Goal: Book appointment/travel/reservation

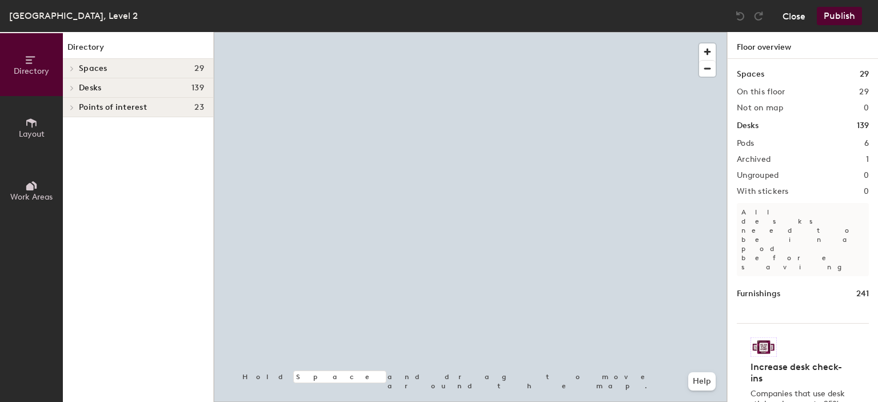
click at [800, 17] on button "Close" at bounding box center [794, 16] width 23 height 18
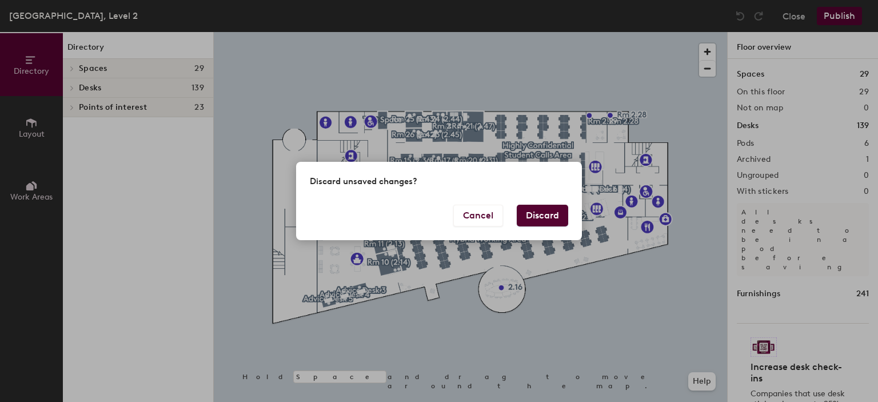
click at [556, 217] on button "Discard" at bounding box center [542, 216] width 51 height 22
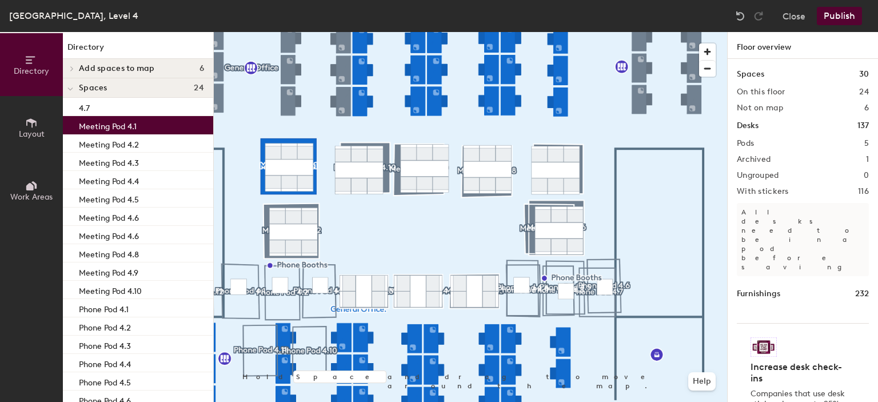
click at [737, 323] on div "Increase desk check-ins Companies that use desk stickers have up to 25% more ch…" at bounding box center [803, 385] width 132 height 124
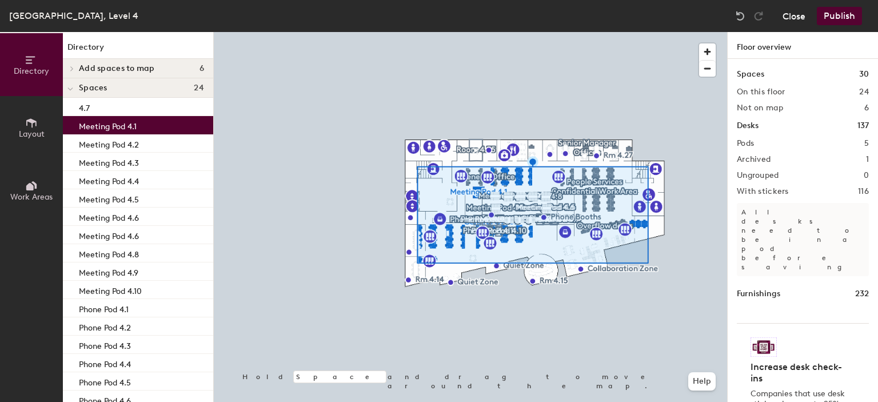
click at [793, 17] on button "Close" at bounding box center [794, 16] width 23 height 18
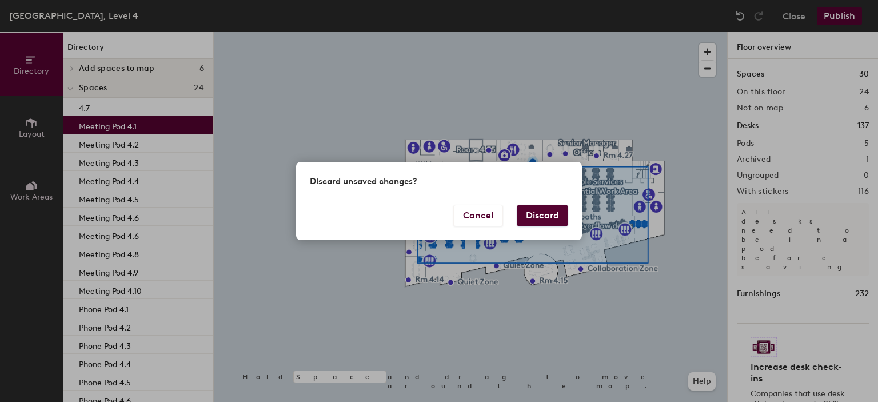
click at [545, 214] on button "Discard" at bounding box center [542, 216] width 51 height 22
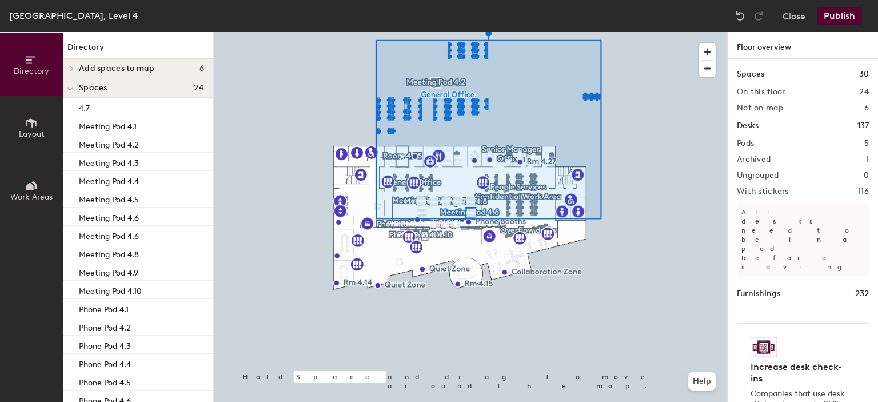
click at [415, 32] on div at bounding box center [470, 32] width 513 height 0
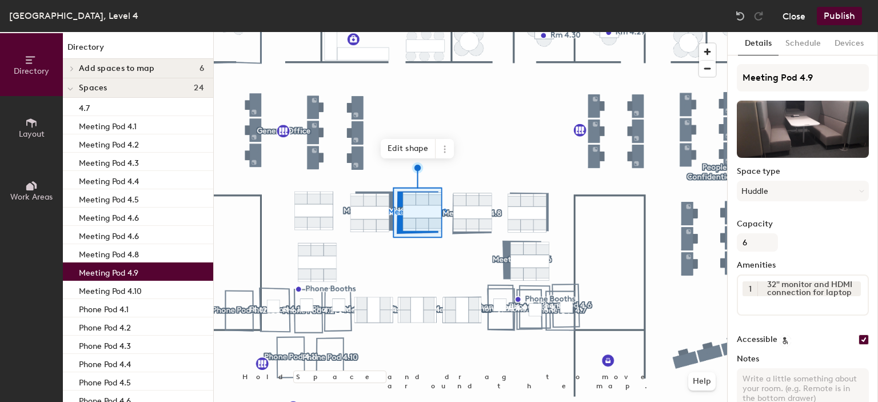
click at [794, 18] on button "Close" at bounding box center [794, 16] width 23 height 18
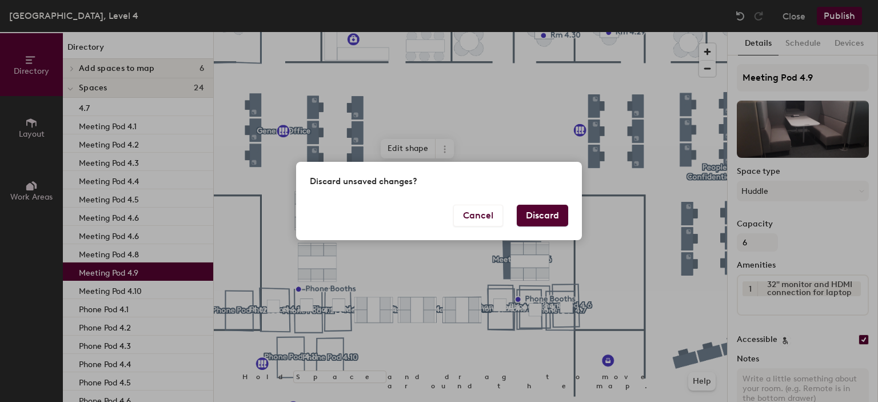
click at [546, 214] on button "Discard" at bounding box center [542, 216] width 51 height 22
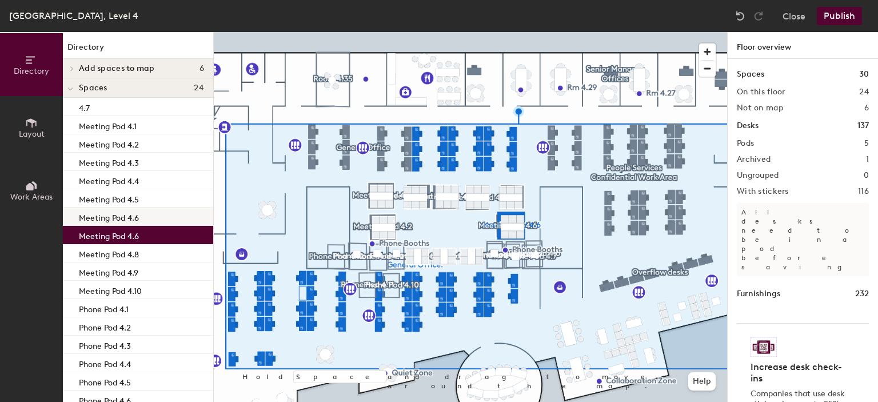
click at [147, 214] on div "Meeting Pod 4.6" at bounding box center [138, 217] width 150 height 18
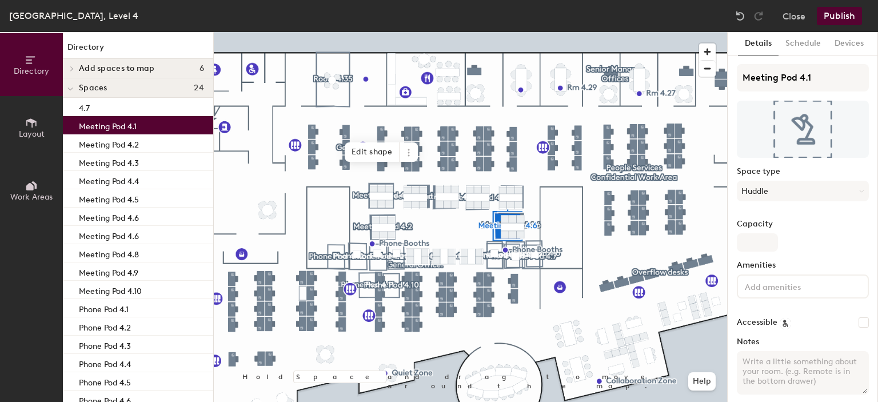
click at [119, 125] on p "Meeting Pod 4.1" at bounding box center [108, 124] width 58 height 13
click at [808, 50] on button "Schedule" at bounding box center [803, 43] width 49 height 23
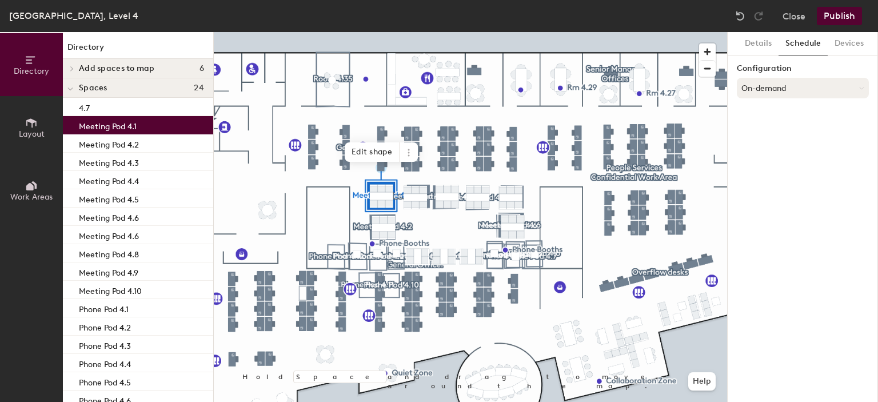
click at [800, 84] on button "On-demand" at bounding box center [803, 88] width 132 height 21
click at [769, 132] on div "Scheduled" at bounding box center [802, 133] width 131 height 17
click at [775, 114] on button "Select account" at bounding box center [803, 113] width 132 height 21
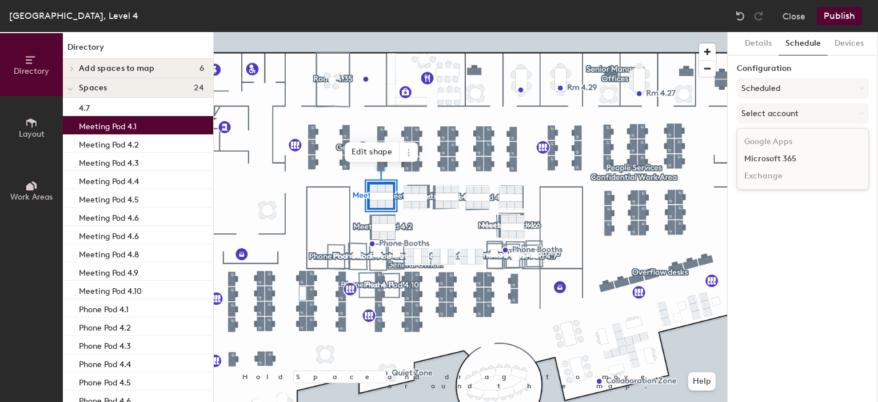
click at [771, 158] on div "Microsoft 365" at bounding box center [802, 158] width 131 height 17
click at [424, 32] on div at bounding box center [470, 32] width 513 height 0
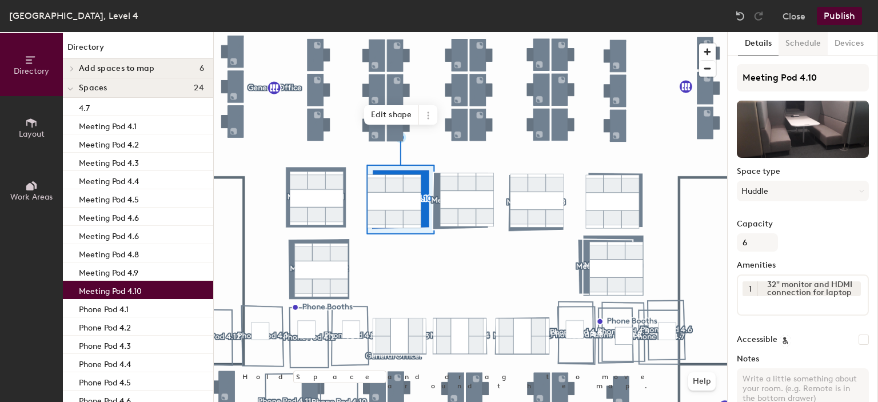
click at [787, 46] on button "Schedule" at bounding box center [803, 43] width 49 height 23
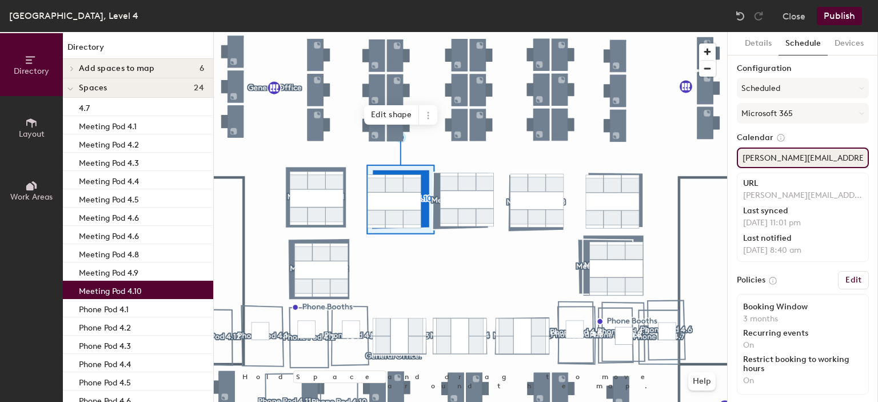
scroll to position [0, 15]
drag, startPoint x: 741, startPoint y: 158, endPoint x: 877, endPoint y: 157, distance: 136.6
click at [877, 157] on div "Directory Layout Work Areas Directory Add spaces to map 6 Meeting Pod 4.1 Meeti…" at bounding box center [439, 217] width 878 height 370
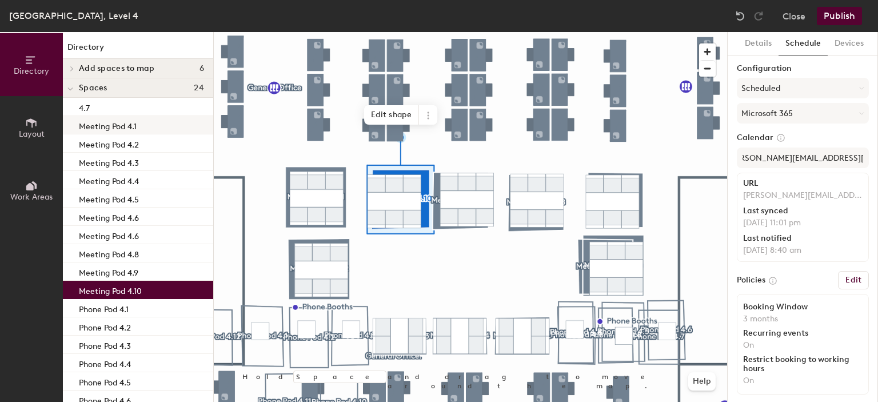
click at [133, 127] on p "Meeting Pod 4.1" at bounding box center [108, 124] width 58 height 13
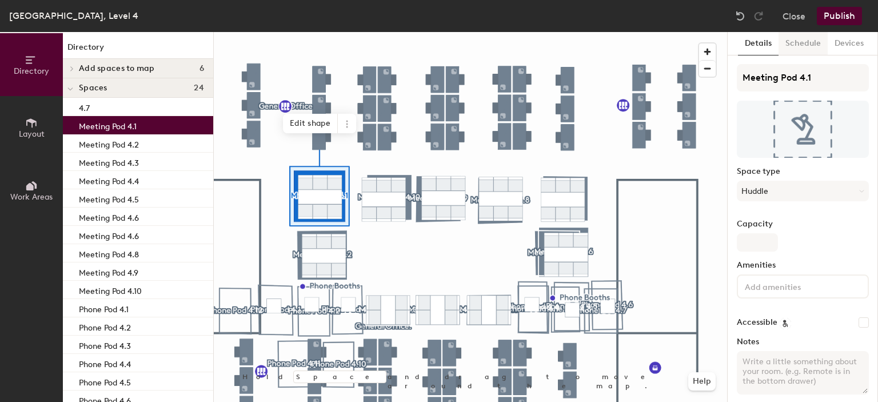
click at [805, 40] on button "Schedule" at bounding box center [803, 43] width 49 height 23
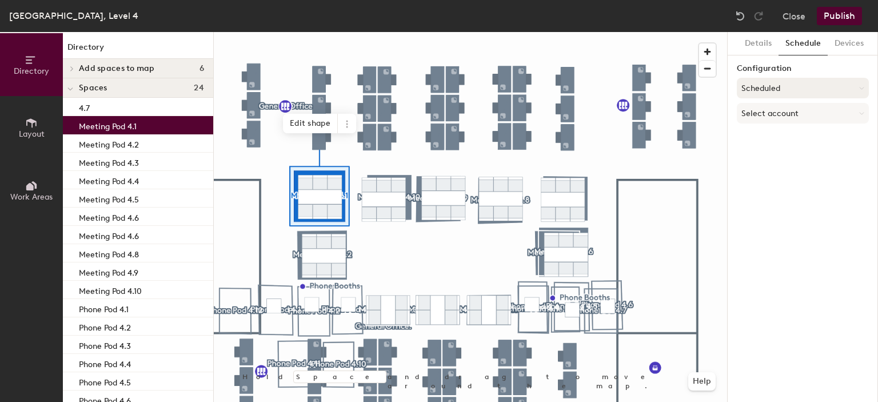
click at [787, 89] on button "Scheduled" at bounding box center [803, 88] width 132 height 21
click at [787, 86] on button "Scheduled" at bounding box center [803, 88] width 132 height 21
click at [779, 85] on button "Scheduled" at bounding box center [803, 88] width 132 height 21
click at [770, 130] on div "Scheduled" at bounding box center [802, 133] width 131 height 17
click at [781, 121] on button "Select account" at bounding box center [803, 113] width 132 height 21
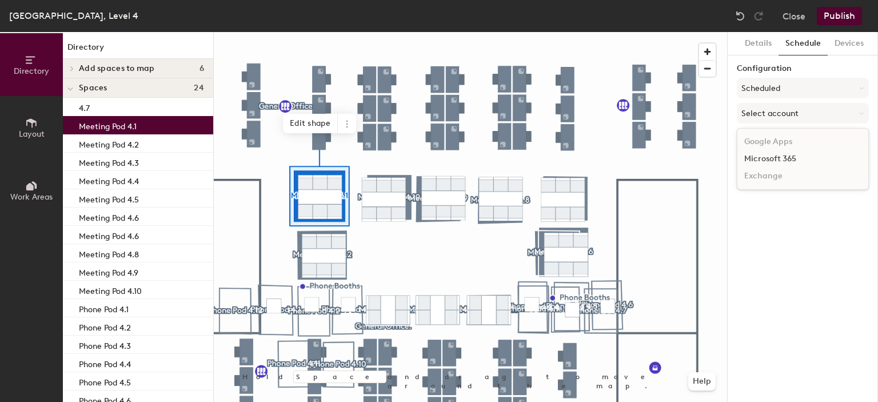
click at [774, 156] on div "Microsoft 365" at bounding box center [802, 158] width 131 height 17
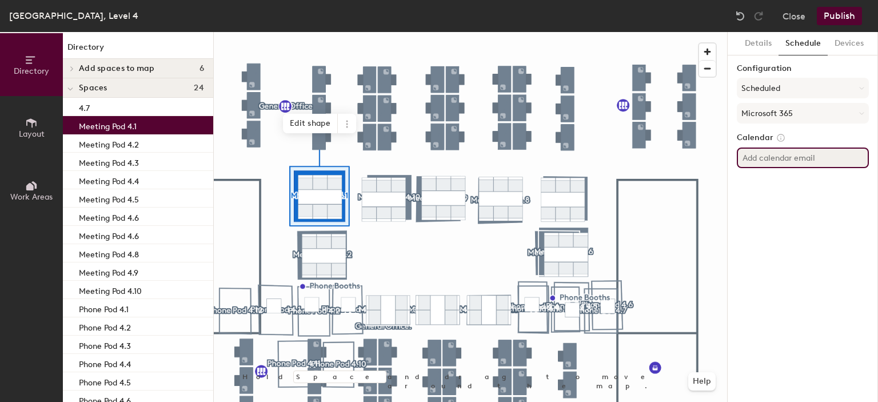
click at [776, 154] on input at bounding box center [803, 157] width 132 height 21
paste input "[PERSON_NAME][EMAIL_ADDRESS][DOMAIN_NAME]"
type input "[PERSON_NAME][EMAIL_ADDRESS][DOMAIN_NAME]"
click at [784, 208] on div "Details Schedule Devices Configuration Scheduled Microsoft 365 Calendar [PERSON…" at bounding box center [803, 217] width 150 height 370
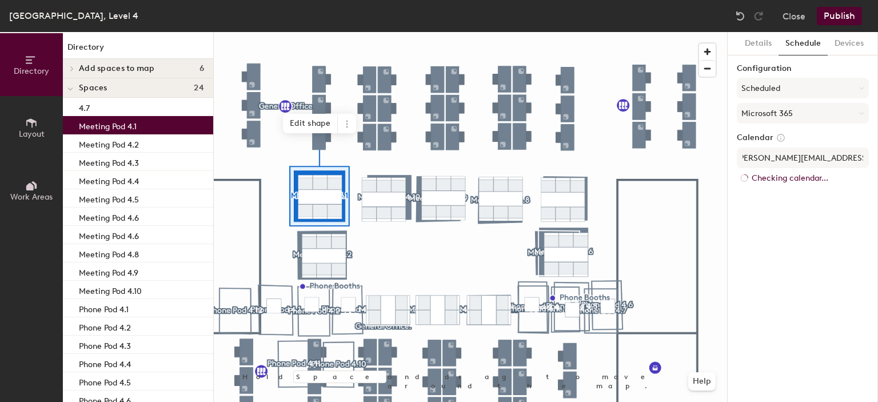
scroll to position [0, 0]
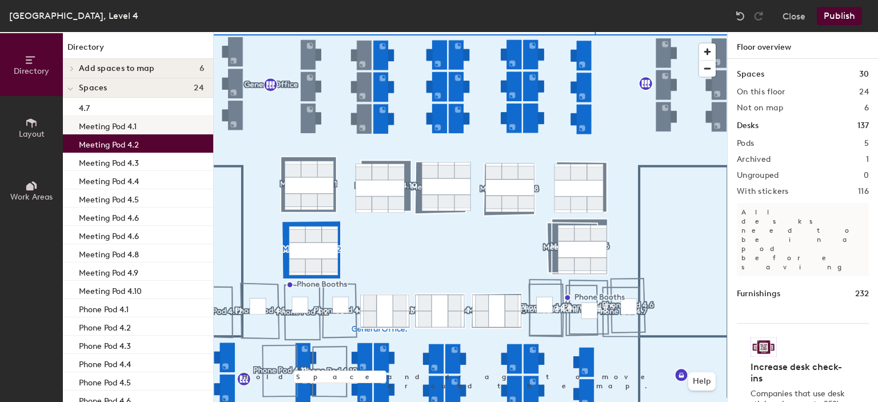
click at [116, 119] on p "Meeting Pod 4.1" at bounding box center [108, 124] width 58 height 13
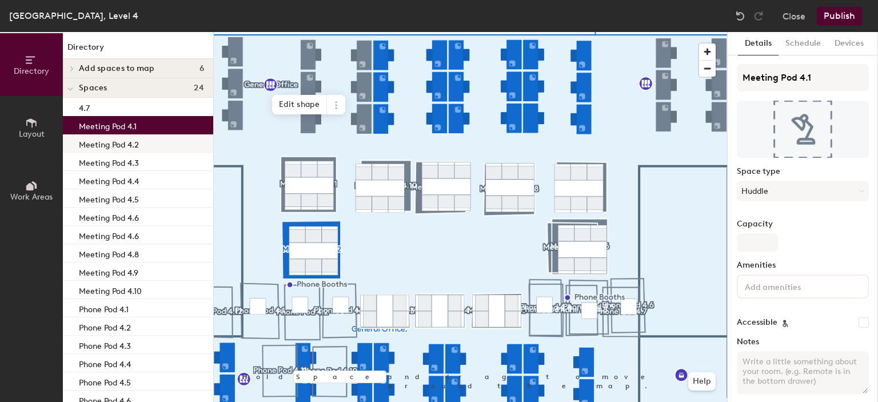
click at [119, 142] on p "Meeting Pod 4.2" at bounding box center [109, 143] width 60 height 13
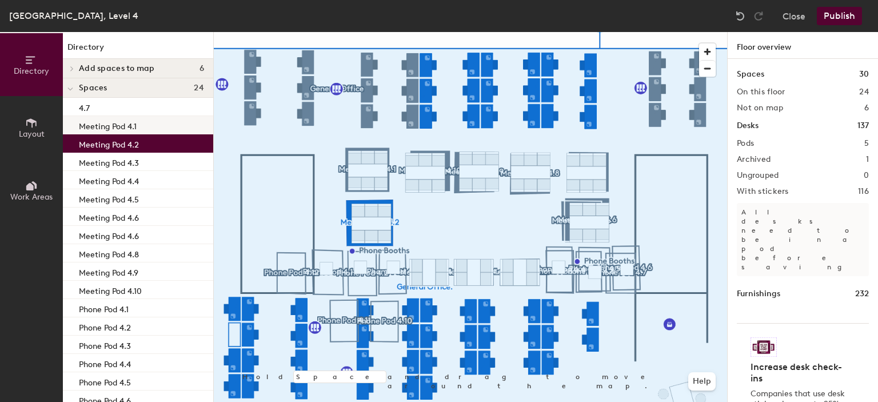
click at [126, 127] on p "Meeting Pod 4.1" at bounding box center [108, 124] width 58 height 13
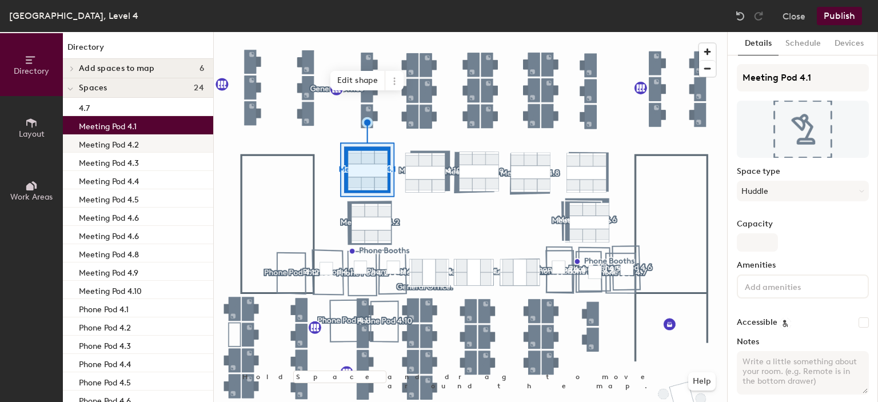
click at [146, 146] on div "Meeting Pod 4.2" at bounding box center [138, 143] width 150 height 18
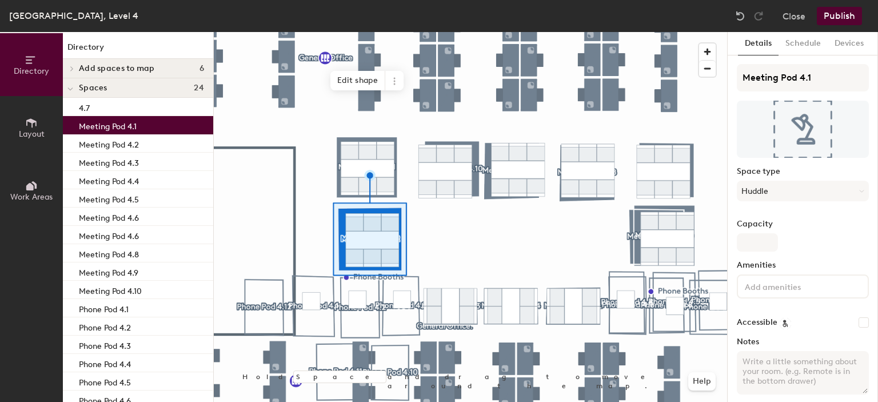
click at [148, 130] on div "Meeting Pod 4.1" at bounding box center [138, 125] width 150 height 18
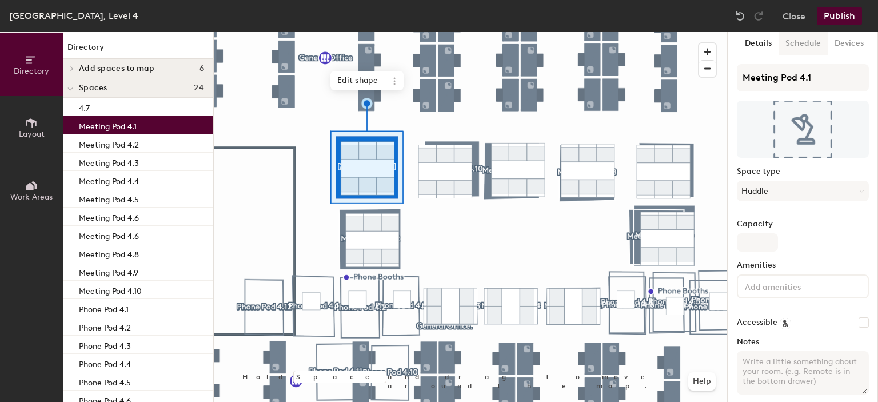
click at [807, 40] on button "Schedule" at bounding box center [803, 43] width 49 height 23
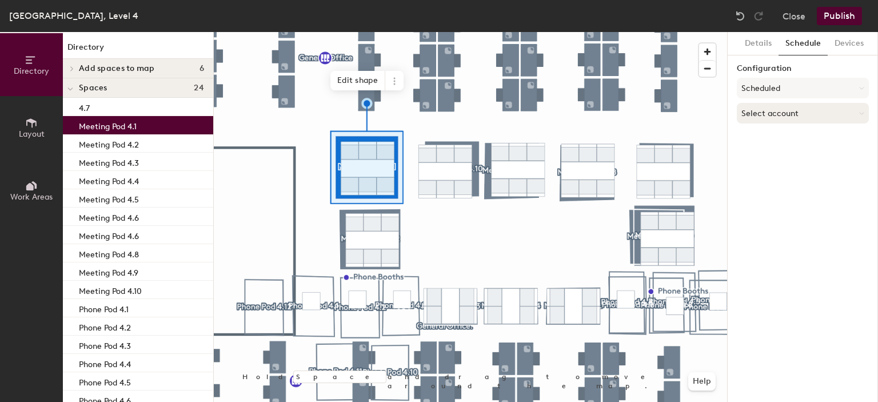
click at [777, 113] on button "Select account" at bounding box center [803, 113] width 132 height 21
click at [789, 153] on div "Microsoft 365" at bounding box center [802, 158] width 131 height 17
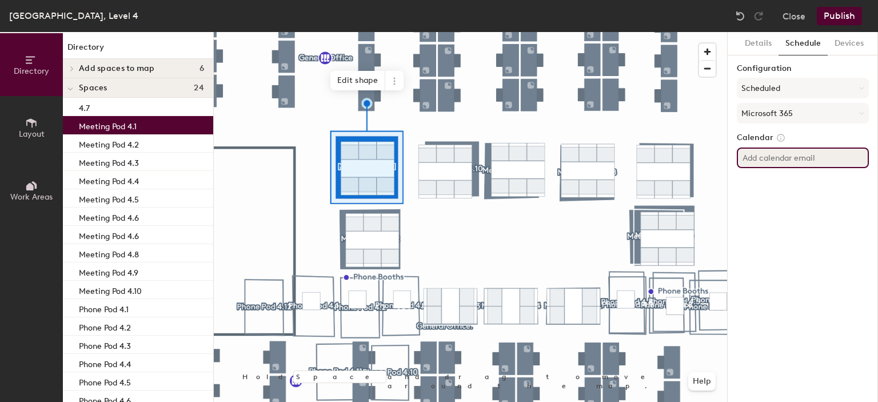
click at [793, 156] on input at bounding box center [803, 157] width 132 height 21
paste input "[PERSON_NAME][EMAIL_ADDRESS][DOMAIN_NAME]"
click at [793, 157] on input "[PERSON_NAME][EMAIL_ADDRESS][DOMAIN_NAME]" at bounding box center [803, 157] width 132 height 21
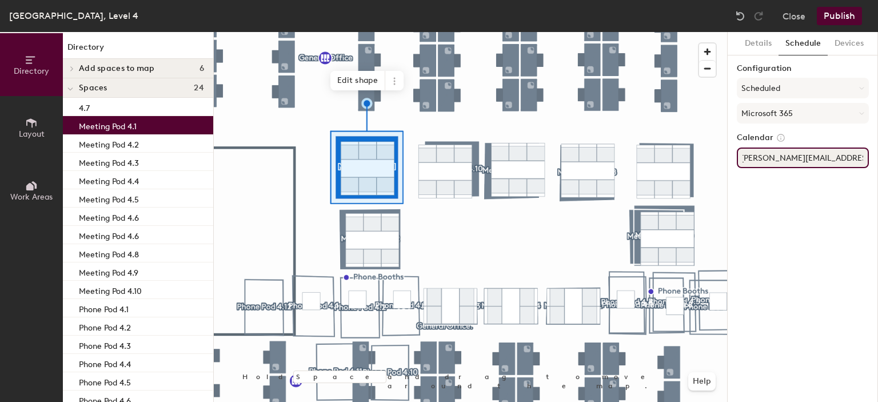
type input "[PERSON_NAME][EMAIL_ADDRESS][DOMAIN_NAME]"
click at [829, 196] on div "Details Schedule Devices Configuration Scheduled Microsoft 365 Calendar [PERSON…" at bounding box center [803, 217] width 150 height 370
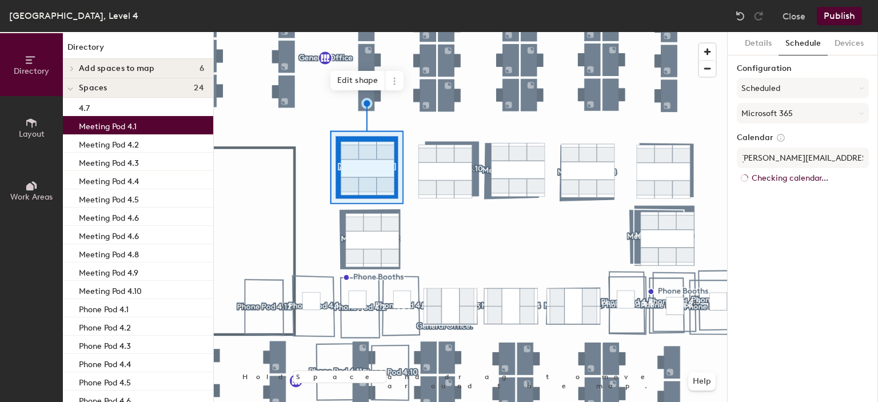
scroll to position [0, 0]
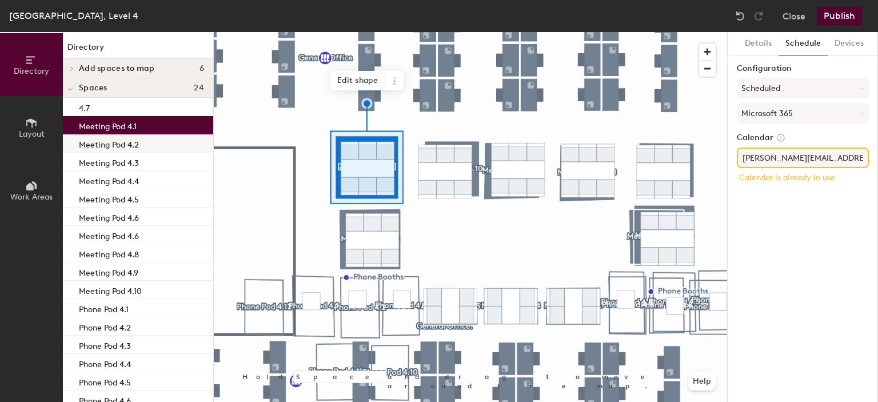
click at [137, 143] on p "Meeting Pod 4.2" at bounding box center [109, 143] width 60 height 13
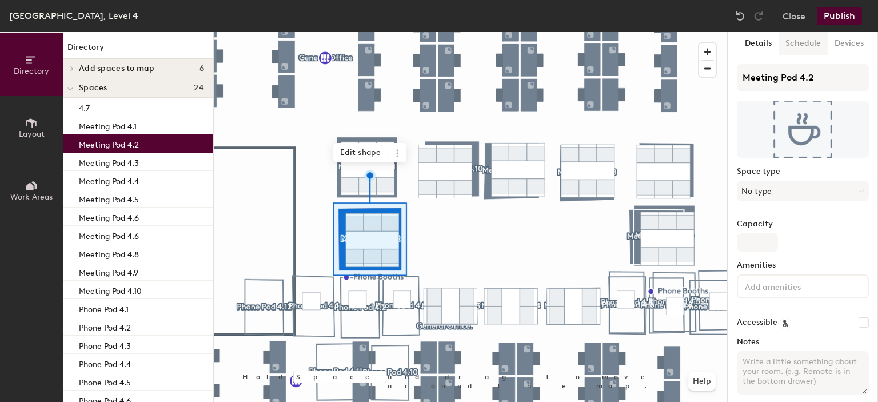
click at [805, 47] on button "Schedule" at bounding box center [803, 43] width 49 height 23
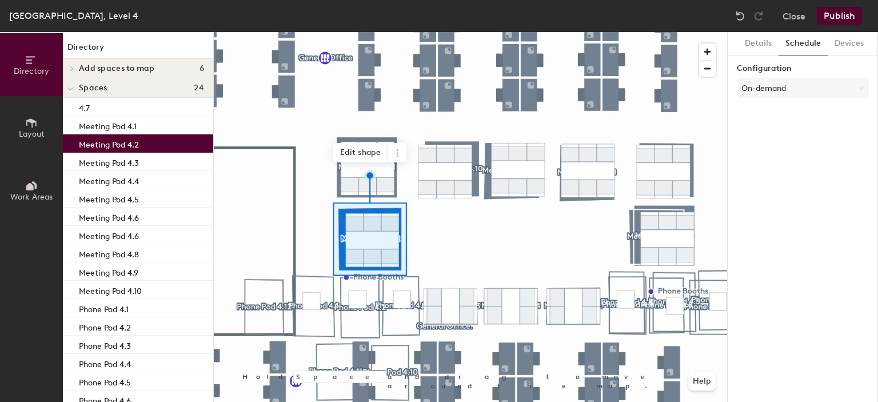
click at [105, 166] on p "Meeting Pod 4.3" at bounding box center [109, 161] width 60 height 13
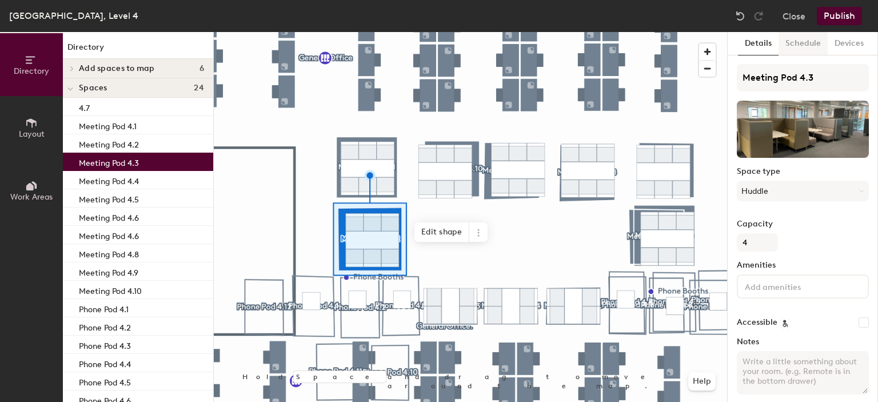
click at [802, 46] on button "Schedule" at bounding box center [803, 43] width 49 height 23
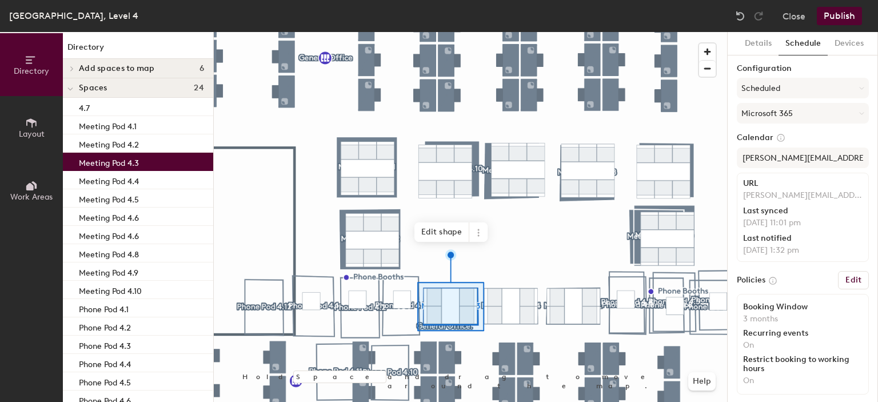
click at [123, 163] on p "Meeting Pod 4.3" at bounding box center [109, 161] width 60 height 13
drag, startPoint x: 123, startPoint y: 163, endPoint x: 106, endPoint y: 166, distance: 17.5
click at [106, 166] on p "Meeting Pod 4.3" at bounding box center [109, 161] width 60 height 13
click at [759, 45] on button "Details" at bounding box center [758, 43] width 41 height 23
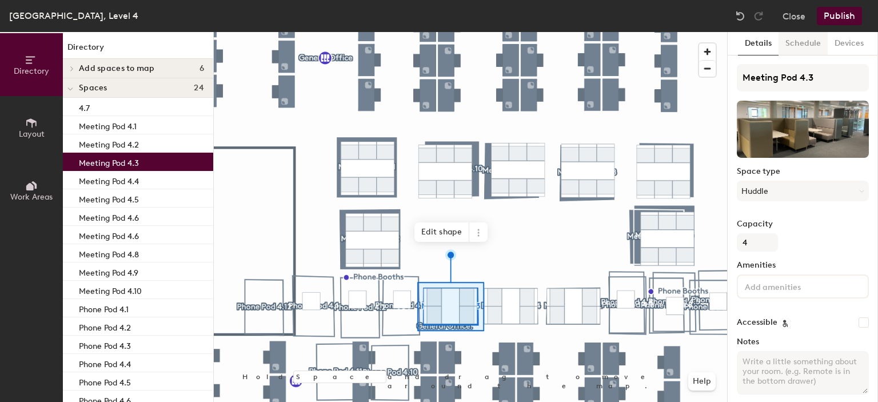
click at [791, 45] on button "Schedule" at bounding box center [803, 43] width 49 height 23
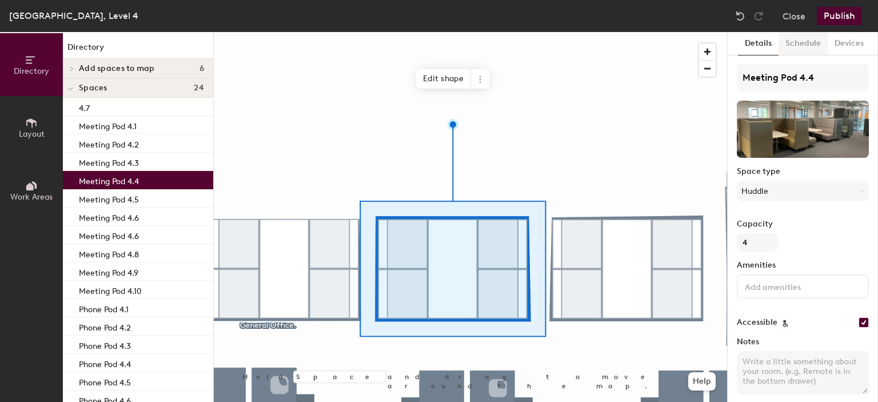
click at [793, 38] on button "Schedule" at bounding box center [803, 43] width 49 height 23
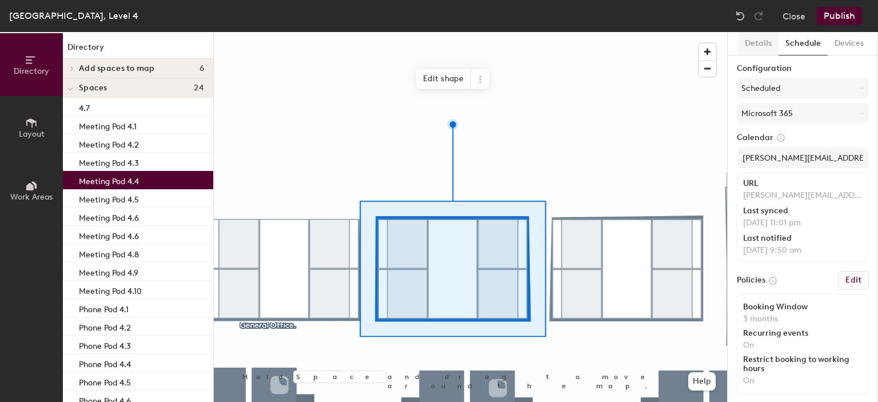
click at [765, 46] on button "Details" at bounding box center [758, 43] width 41 height 23
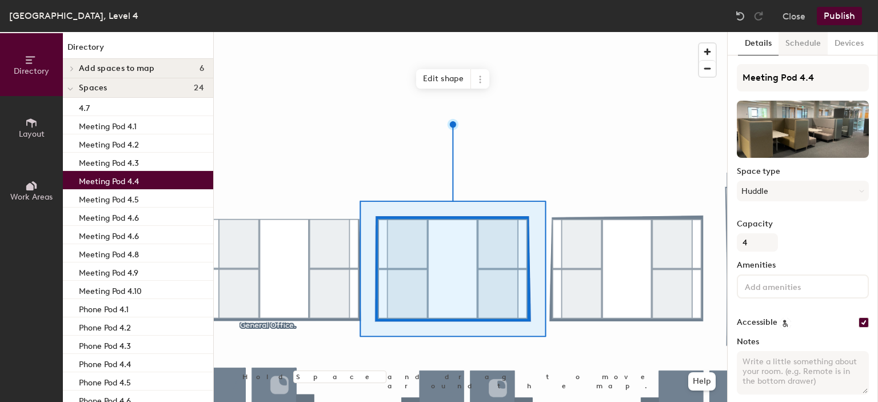
click at [805, 45] on button "Schedule" at bounding box center [803, 43] width 49 height 23
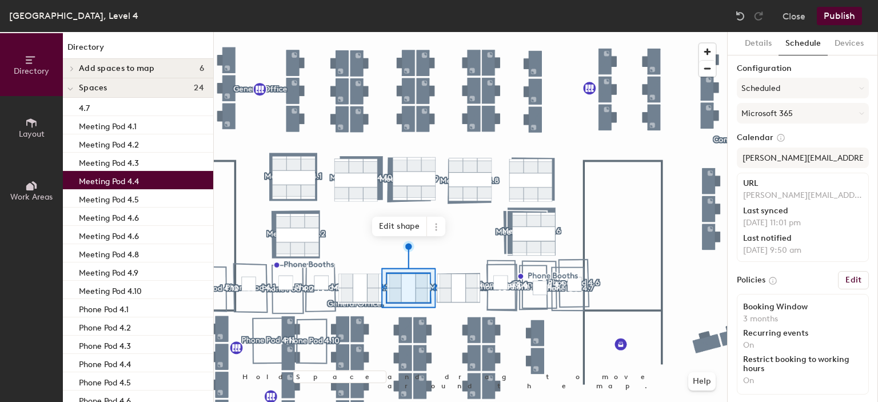
click at [143, 289] on div "Meeting Pod 4.10" at bounding box center [138, 290] width 150 height 18
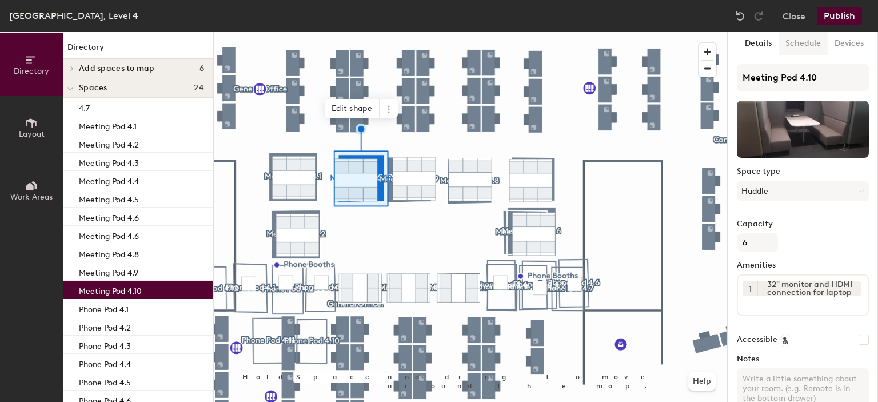
click at [796, 38] on button "Schedule" at bounding box center [803, 43] width 49 height 23
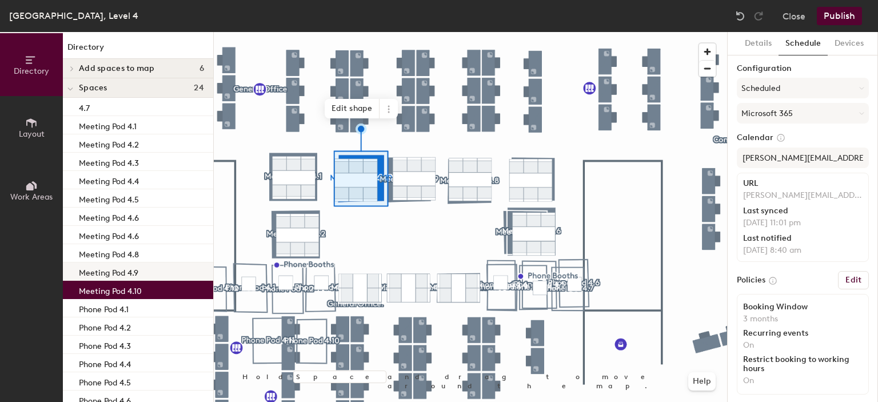
click at [110, 273] on p "Meeting Pod 4.9" at bounding box center [108, 271] width 59 height 13
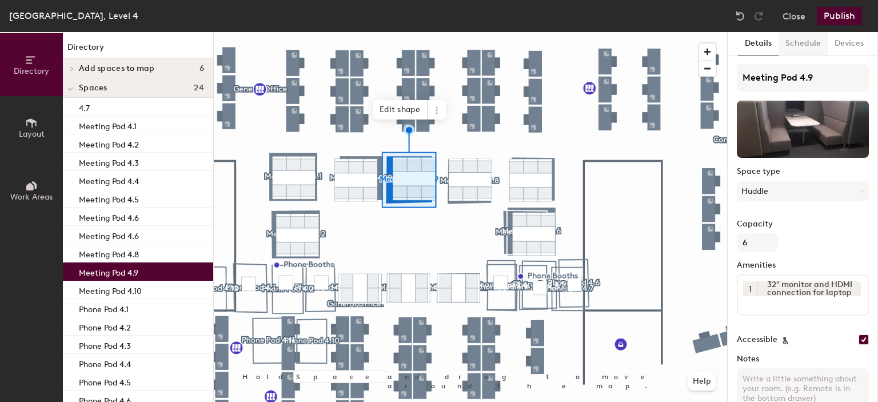
click at [797, 36] on button "Schedule" at bounding box center [803, 43] width 49 height 23
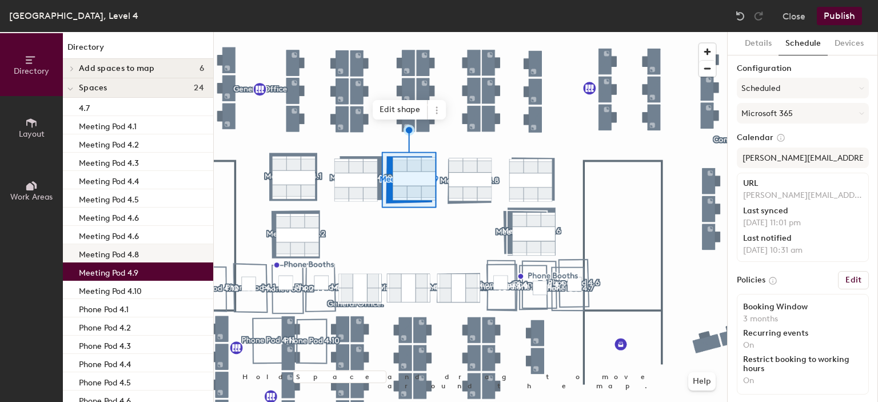
click at [115, 249] on p "Meeting Pod 4.8" at bounding box center [109, 252] width 60 height 13
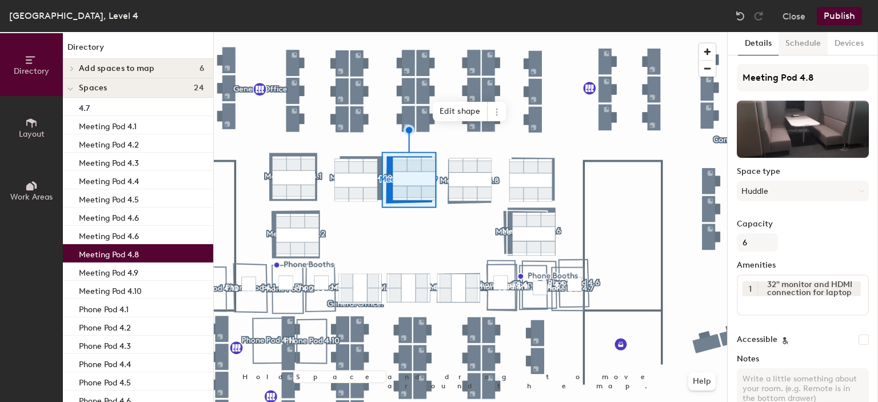
click at [798, 43] on button "Schedule" at bounding box center [803, 43] width 49 height 23
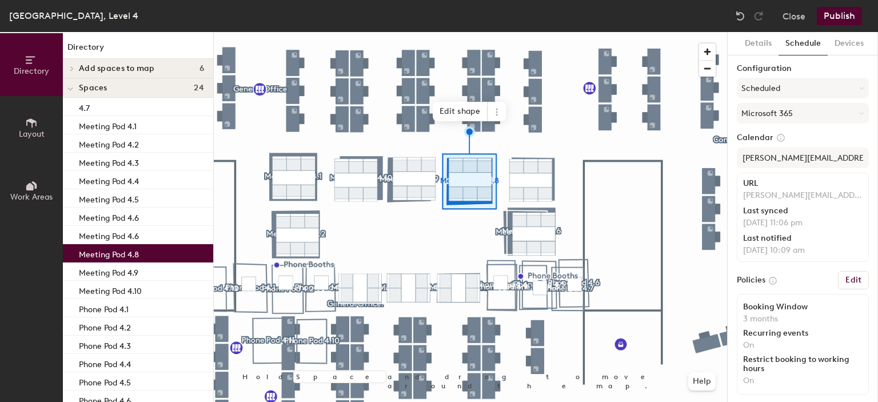
click at [151, 234] on div "Meeting Pod 4.6" at bounding box center [138, 235] width 150 height 18
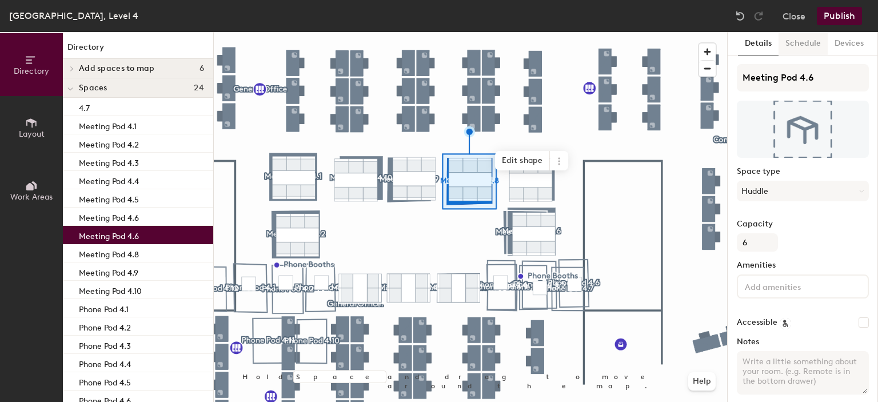
click at [807, 46] on button "Schedule" at bounding box center [803, 43] width 49 height 23
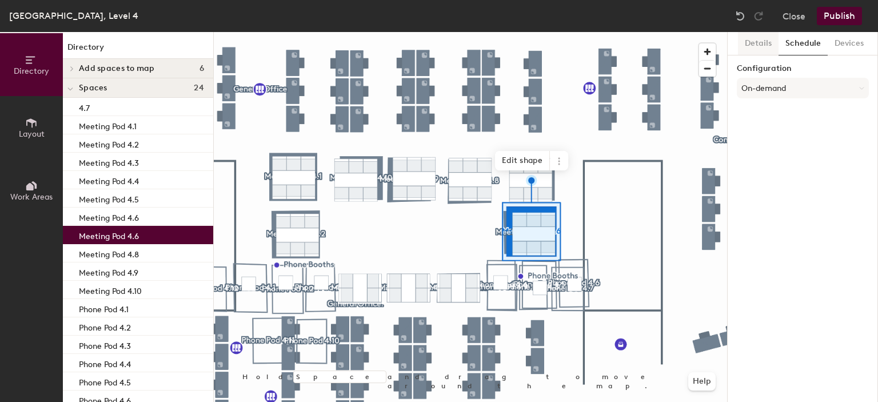
click at [760, 43] on button "Details" at bounding box center [758, 43] width 41 height 23
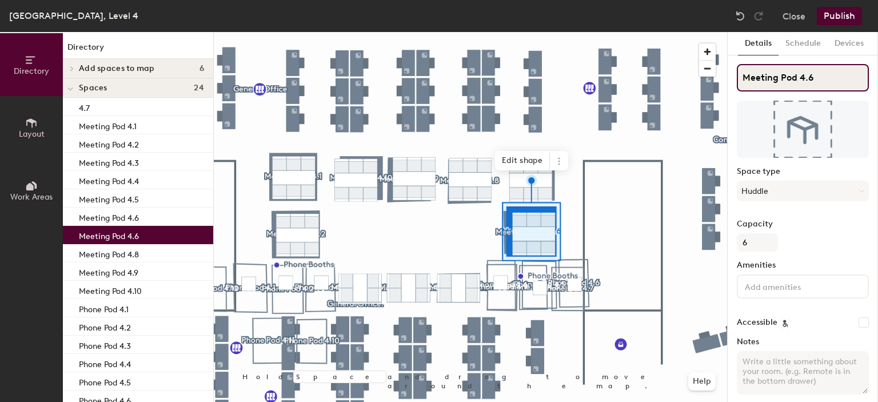
click at [813, 78] on input "Meeting Pod 4.6" at bounding box center [803, 77] width 132 height 27
type input "Meeting Pod 4.7"
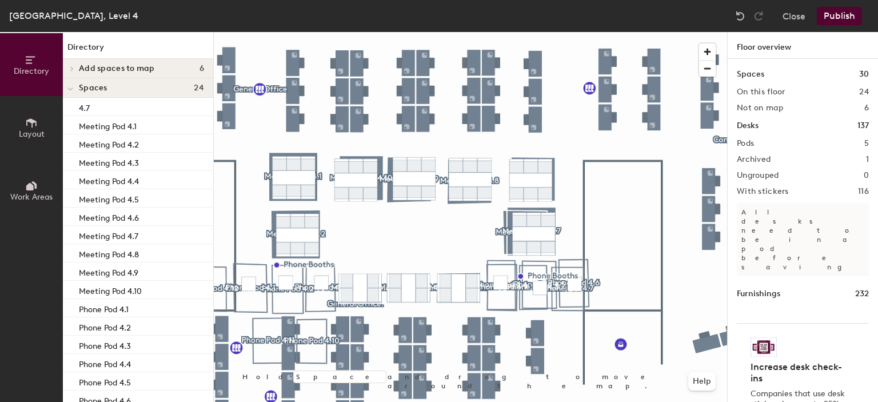
click at [504, 32] on div at bounding box center [470, 32] width 513 height 0
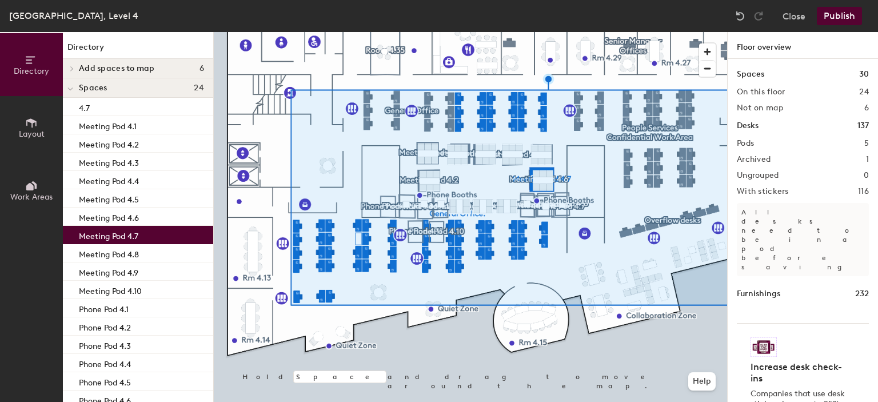
click at [478, 32] on div at bounding box center [470, 32] width 513 height 0
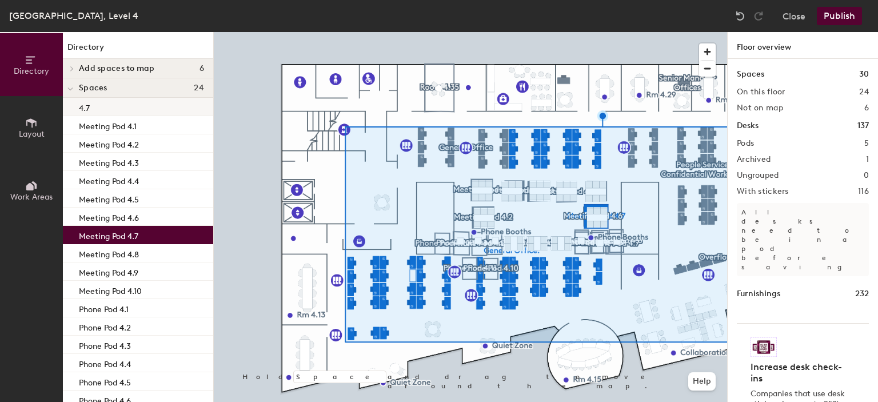
click at [117, 107] on div "4.7" at bounding box center [138, 107] width 150 height 18
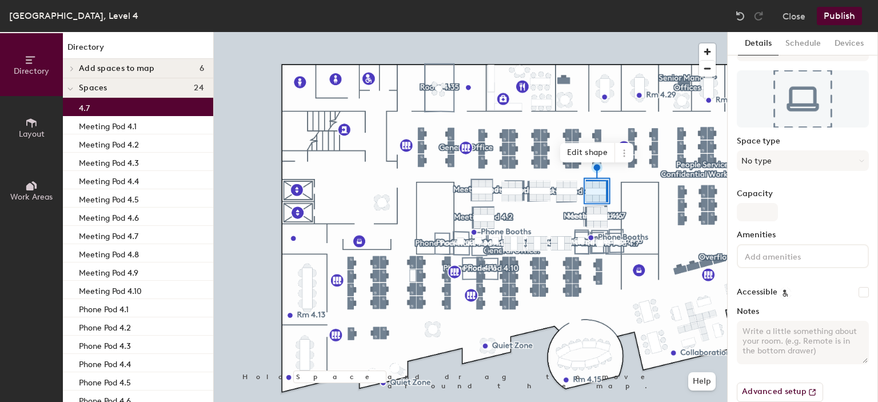
scroll to position [47, 0]
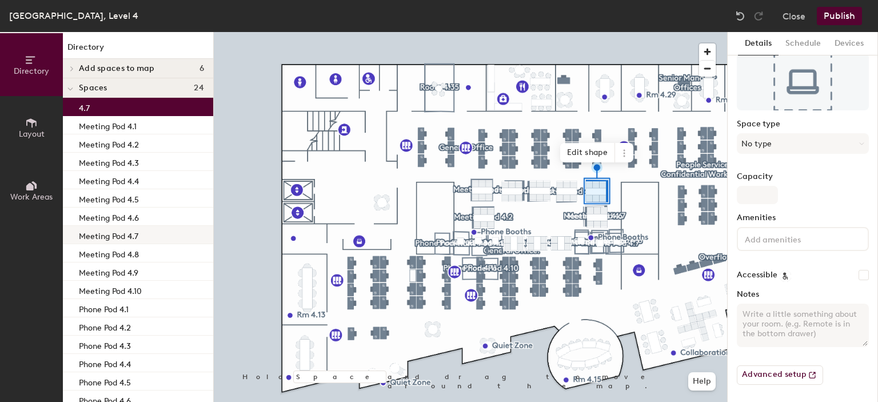
click at [104, 237] on p "Meeting Pod 4.7" at bounding box center [108, 234] width 59 height 13
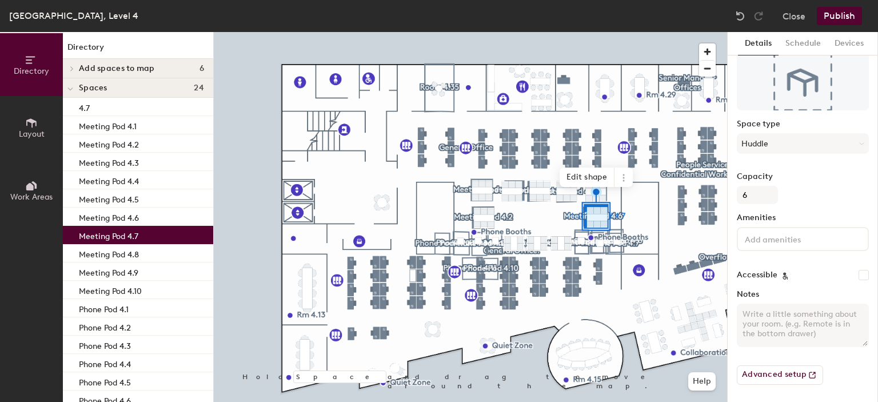
drag, startPoint x: 142, startPoint y: 237, endPoint x: 119, endPoint y: 239, distance: 23.5
click at [119, 239] on p "Meeting Pod 4.7" at bounding box center [108, 234] width 59 height 13
click at [159, 66] on h4 "Add spaces to map 6" at bounding box center [141, 68] width 125 height 9
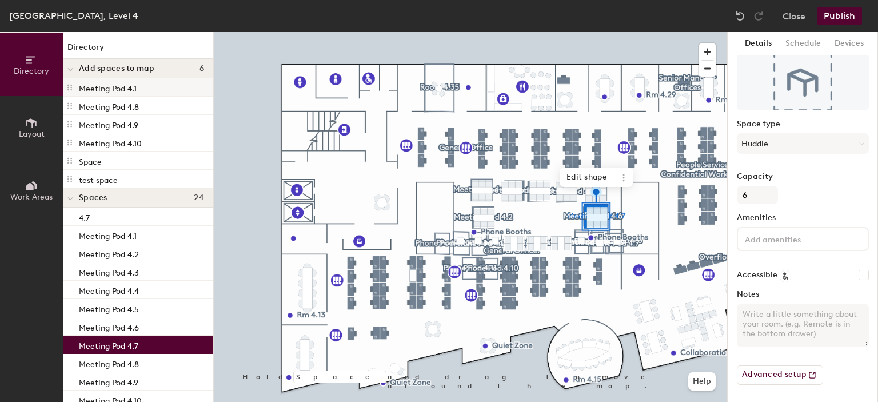
click at [129, 91] on p "Meeting Pod 4.1" at bounding box center [108, 87] width 58 height 13
click at [66, 87] on icon at bounding box center [69, 87] width 9 height 9
click at [75, 86] on div "Meeting Pod 4.1" at bounding box center [138, 87] width 150 height 18
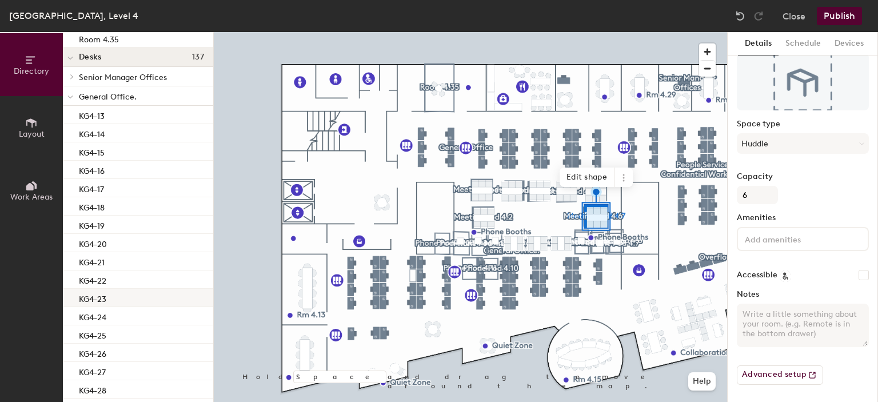
scroll to position [686, 0]
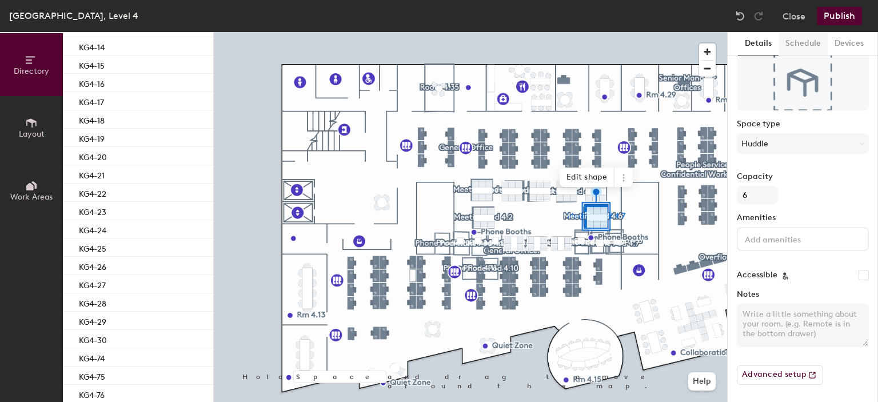
click at [796, 38] on button "Schedule" at bounding box center [803, 43] width 49 height 23
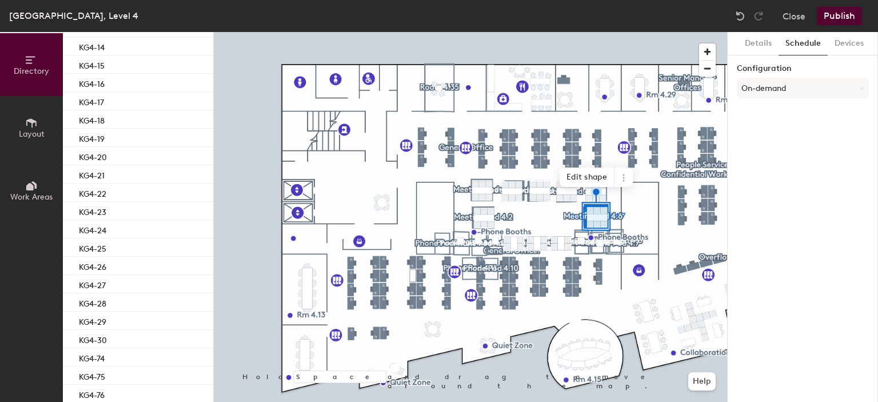
scroll to position [0, 0]
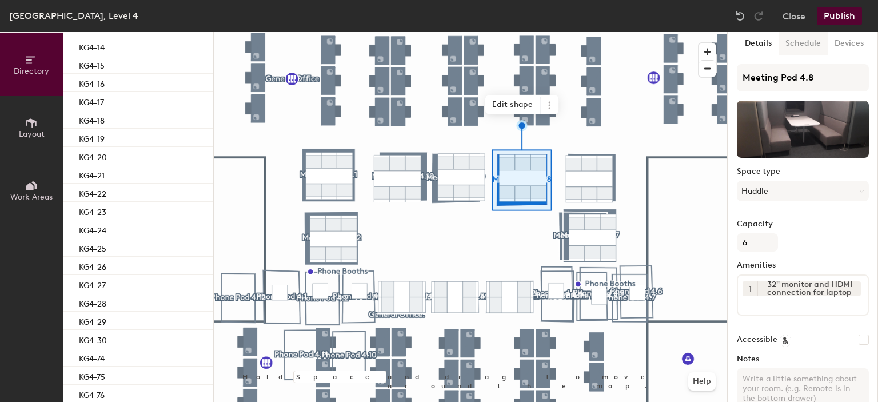
click at [796, 48] on button "Schedule" at bounding box center [803, 43] width 49 height 23
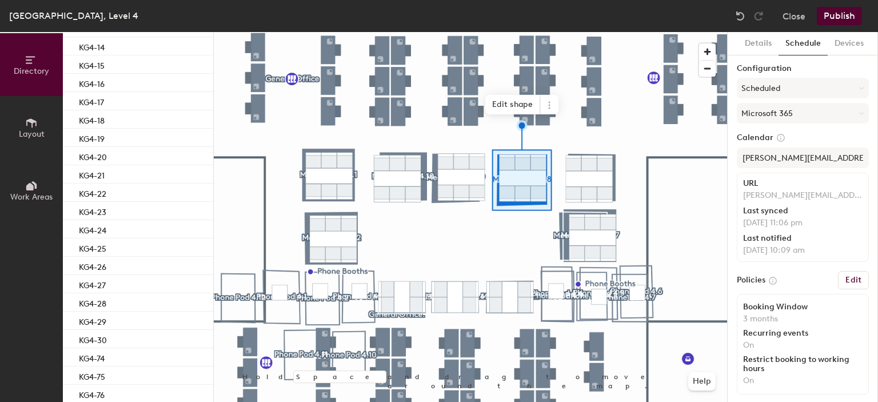
click at [807, 38] on button "Schedule" at bounding box center [803, 43] width 49 height 23
drag, startPoint x: 765, startPoint y: 158, endPoint x: 869, endPoint y: 142, distance: 105.3
click at [877, 154] on div "Directory Layout Work Areas Directory Add spaces to map 6 Meeting Pod 4.1 Meeti…" at bounding box center [439, 217] width 878 height 370
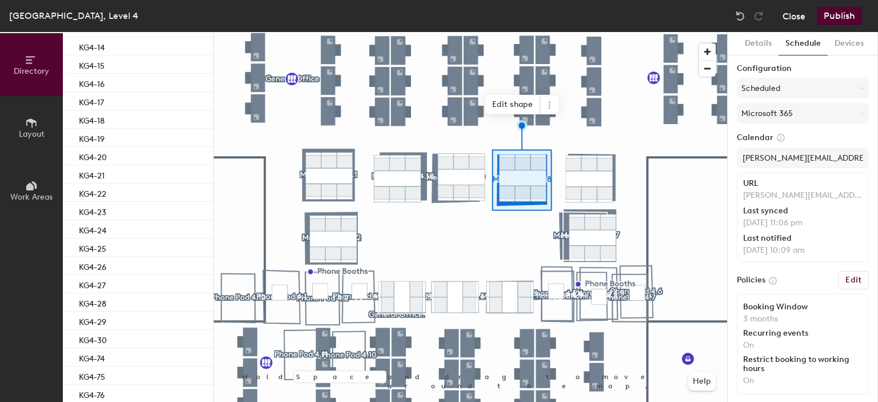
click at [801, 18] on button "Close" at bounding box center [794, 16] width 23 height 18
